Goal: Task Accomplishment & Management: Manage account settings

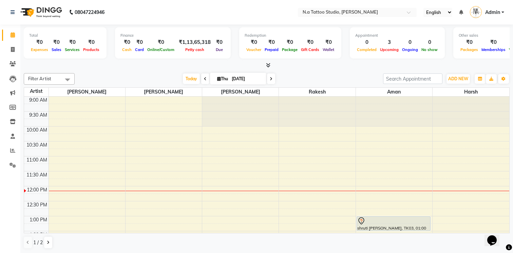
scroll to position [0, 0]
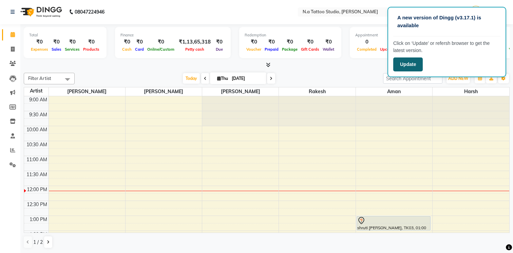
click at [417, 66] on button "Update" at bounding box center [408, 64] width 30 height 14
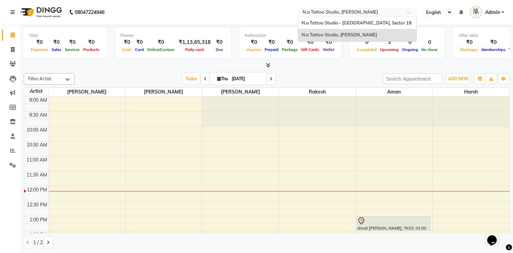
click at [390, 15] on input "text" at bounding box center [350, 13] width 98 height 7
click at [392, 13] on input "text" at bounding box center [350, 13] width 98 height 7
click at [409, 11] on span at bounding box center [411, 14] width 8 height 7
click at [410, 11] on span at bounding box center [411, 14] width 8 height 7
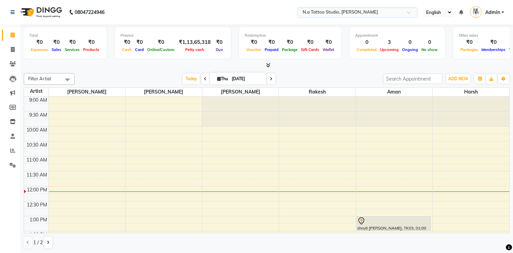
click at [409, 12] on span at bounding box center [411, 14] width 8 height 7
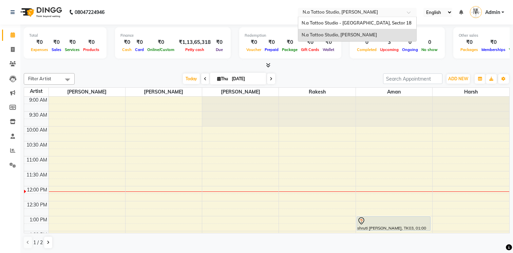
click at [409, 12] on span at bounding box center [411, 14] width 8 height 7
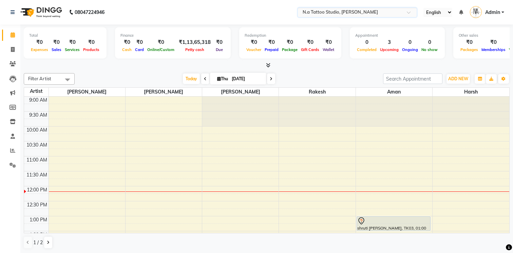
click at [409, 12] on span at bounding box center [411, 14] width 8 height 7
click at [338, 71] on div "Filter Artist Select All Abhishek Ahuja Megha Ahuja Rohan Rakesh Aman Harsh May…" at bounding box center [267, 160] width 486 height 181
click at [341, 75] on div "Today Thu 04-09-2025" at bounding box center [229, 79] width 302 height 10
click at [339, 70] on div "Filter Artist Select All Abhishek Ahuja Megha Ahuja Rohan Rakesh Aman Harsh May…" at bounding box center [267, 160] width 486 height 181
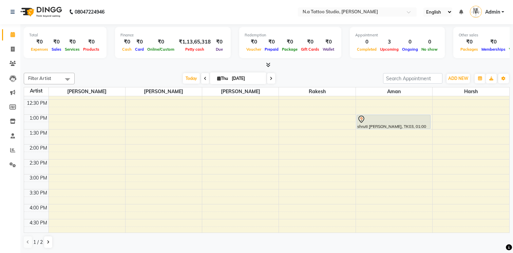
scroll to position [0, 0]
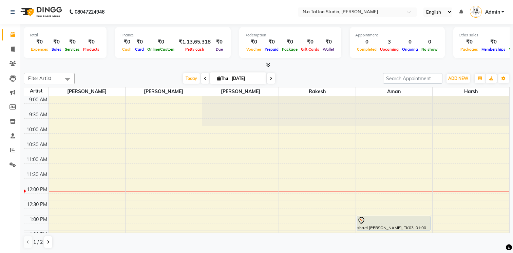
click at [510, 247] on icon at bounding box center [509, 247] width 6 height 6
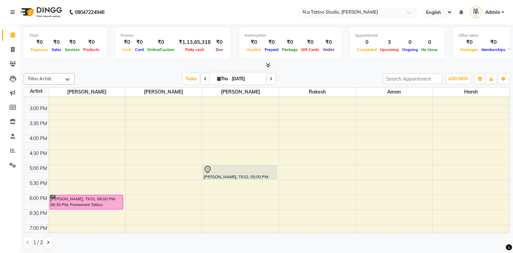
scroll to position [170, 0]
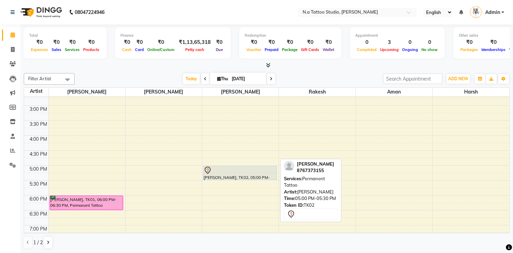
click at [248, 172] on div at bounding box center [240, 170] width 73 height 8
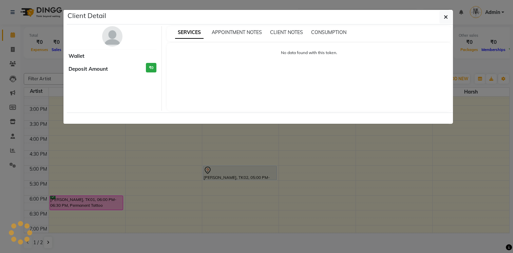
select select "7"
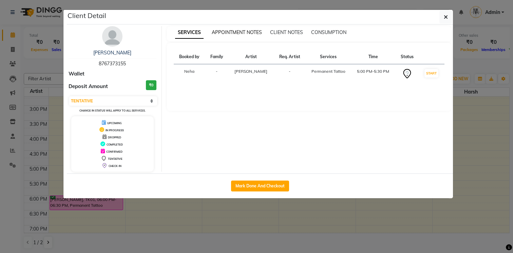
click at [241, 35] on span "APPOINTMENT NOTES" at bounding box center [237, 32] width 50 height 6
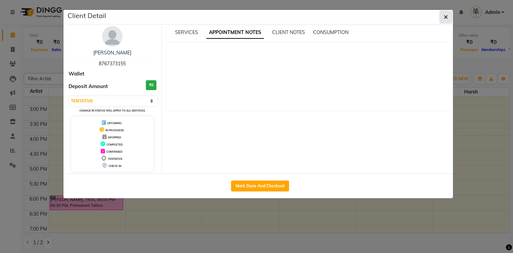
click at [449, 18] on button "button" at bounding box center [446, 17] width 13 height 13
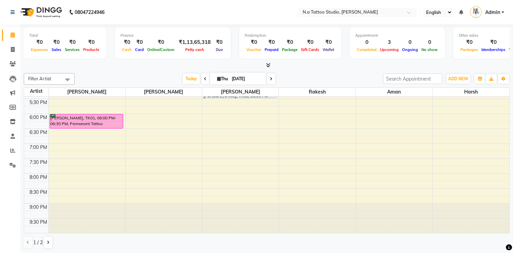
scroll to position [0, 0]
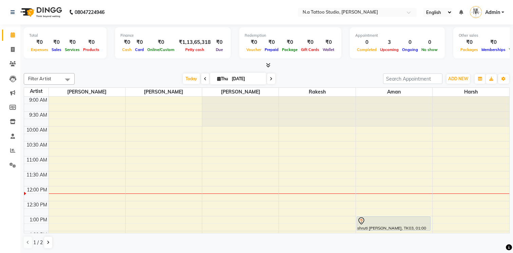
click at [272, 80] on icon at bounding box center [271, 79] width 3 height 4
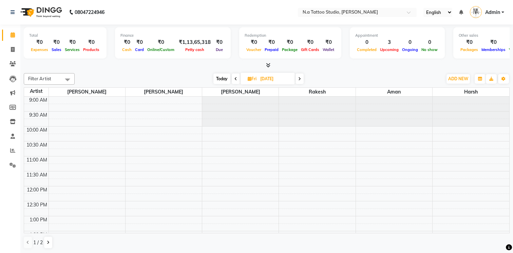
click at [298, 79] on span at bounding box center [300, 78] width 8 height 11
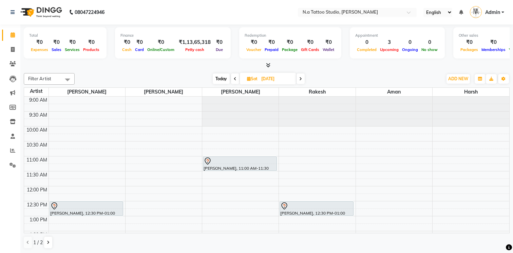
click at [300, 79] on icon at bounding box center [300, 79] width 3 height 4
type input "[DATE]"
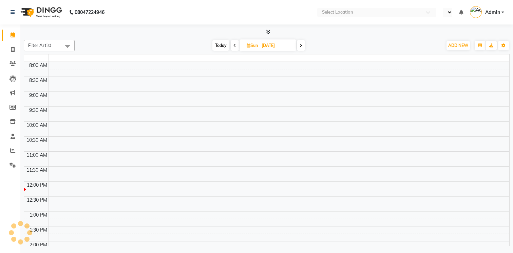
scroll to position [90, 0]
select select "en"
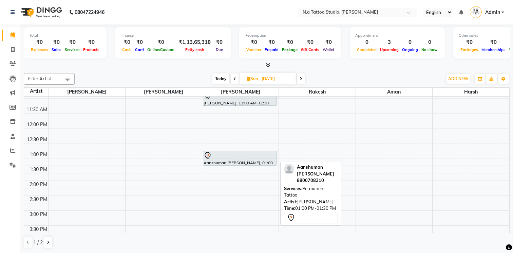
scroll to position [0, 0]
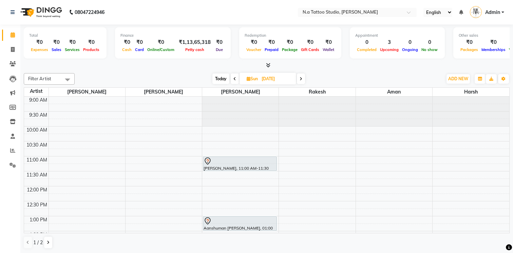
click at [299, 77] on span at bounding box center [301, 78] width 8 height 11
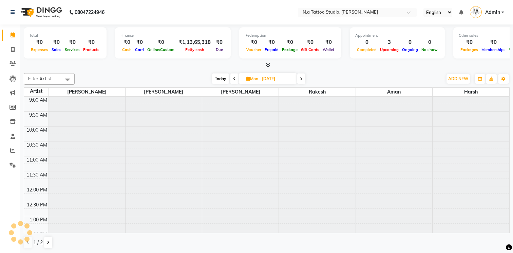
scroll to position [90, 0]
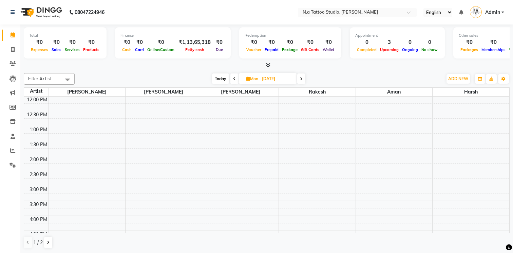
click at [219, 75] on span "Today" at bounding box center [220, 78] width 17 height 11
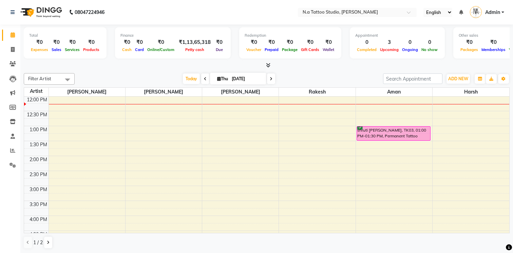
click at [270, 77] on icon at bounding box center [271, 79] width 3 height 4
type input "[DATE]"
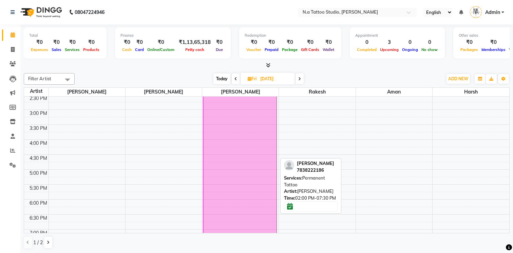
scroll to position [0, 0]
